Goal: Book appointment/travel/reservation

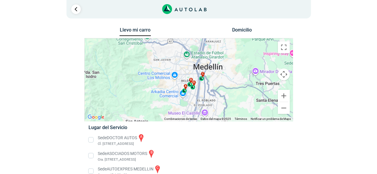
scroll to position [27, 0]
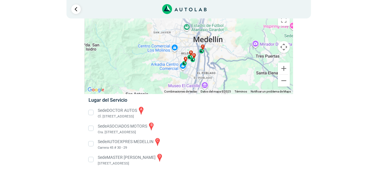
click at [91, 161] on li "Sede MASTER MOTRIZ d [STREET_ADDRESS]" at bounding box center [188, 159] width 209 height 13
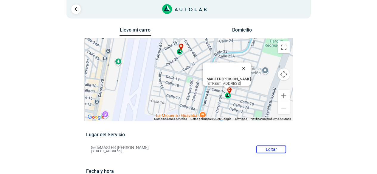
click at [252, 63] on button "Cerrar" at bounding box center [244, 68] width 14 height 14
click at [179, 53] on div "b" at bounding box center [179, 49] width 7 height 11
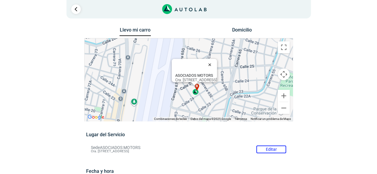
click at [218, 63] on button "Cerrar" at bounding box center [211, 65] width 14 height 14
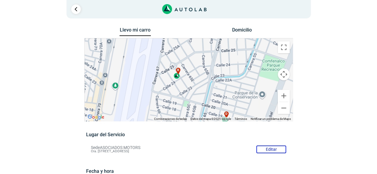
drag, startPoint x: 246, startPoint y: 83, endPoint x: 226, endPoint y: 42, distance: 45.4
click at [226, 42] on div "a b c d" at bounding box center [189, 79] width 208 height 83
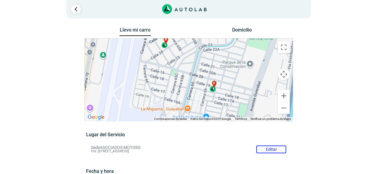
drag, startPoint x: 235, startPoint y: 82, endPoint x: 222, endPoint y: 51, distance: 33.3
click at [222, 51] on div "a b c d" at bounding box center [189, 79] width 208 height 83
click at [214, 84] on span "d" at bounding box center [214, 83] width 2 height 5
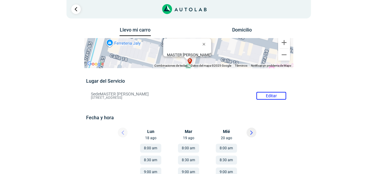
click at [337, 87] on div "Llevo mi carro [GEOGRAPHIC_DATA] ← Mover a la izquierda → Mover a la derecha ↑ …" at bounding box center [189, 168] width 298 height 284
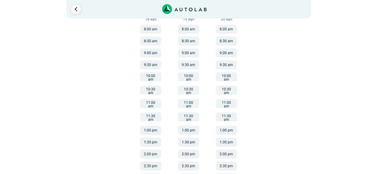
scroll to position [130, 0]
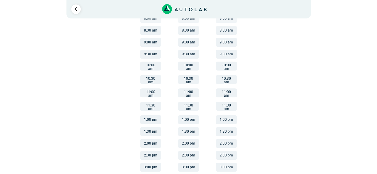
click at [189, 127] on button "1:30 pm" at bounding box center [188, 131] width 21 height 9
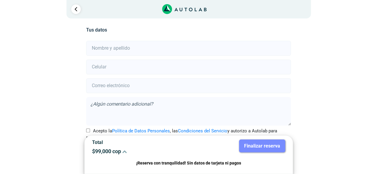
scroll to position [132, 0]
click at [142, 49] on input "text" at bounding box center [188, 48] width 205 height 15
type input "[PERSON_NAME]"
type input "3005797177"
drag, startPoint x: 215, startPoint y: 87, endPoint x: 11, endPoint y: 62, distance: 204.8
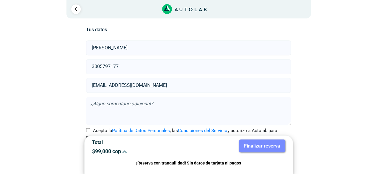
click at [11, 62] on div "Llevo mi carro [GEOGRAPHIC_DATA] ← Mover a la izquierda → Mover a la derecha ↑ …" at bounding box center [189, 43] width 358 height 298
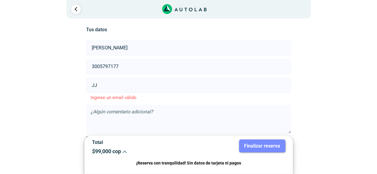
type input "J"
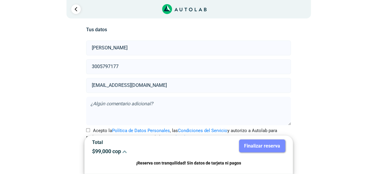
type input "[EMAIL_ADDRESS][DOMAIN_NAME]"
click at [145, 103] on textarea at bounding box center [188, 111] width 205 height 29
paste textarea "Cordial saludo. Deseo cotizar el arreglo de la parte inferior de la puerta tras…"
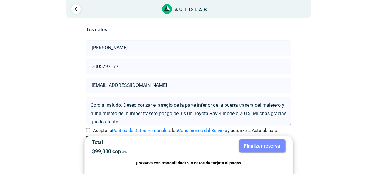
scroll to position [5, 0]
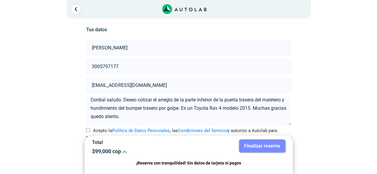
type textarea "Cordial saludo. Deseo cotizar el arreglo de la parte inferior de la puerta tras…"
click at [89, 130] on input "Acepto la Política de Datos Personales , las Condiciones del Servicio y autoriz…" at bounding box center [88, 130] width 4 height 4
checkbox input "true"
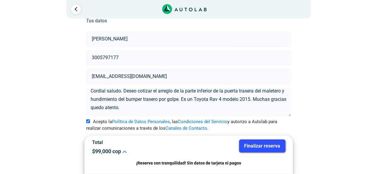
click at [263, 144] on button "Finalizar reserva" at bounding box center [262, 146] width 46 height 13
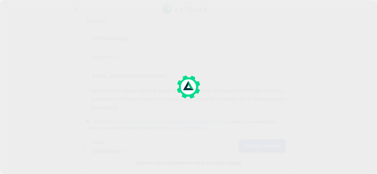
scroll to position [0, 0]
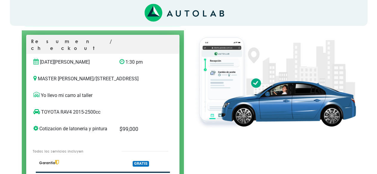
scroll to position [119, 0]
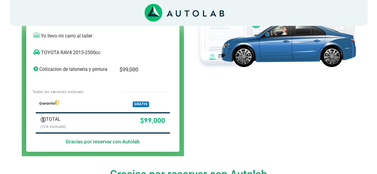
click at [102, 143] on h5 "Gracias por reservar con Autolab" at bounding box center [103, 142] width 134 height 6
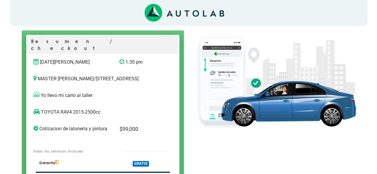
scroll to position [0, 0]
